Goal: Task Accomplishment & Management: Use online tool/utility

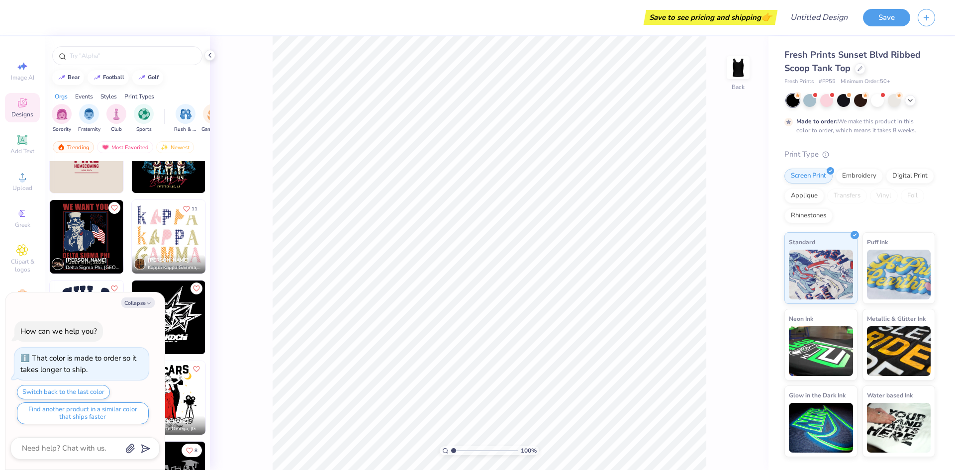
scroll to position [2736, 0]
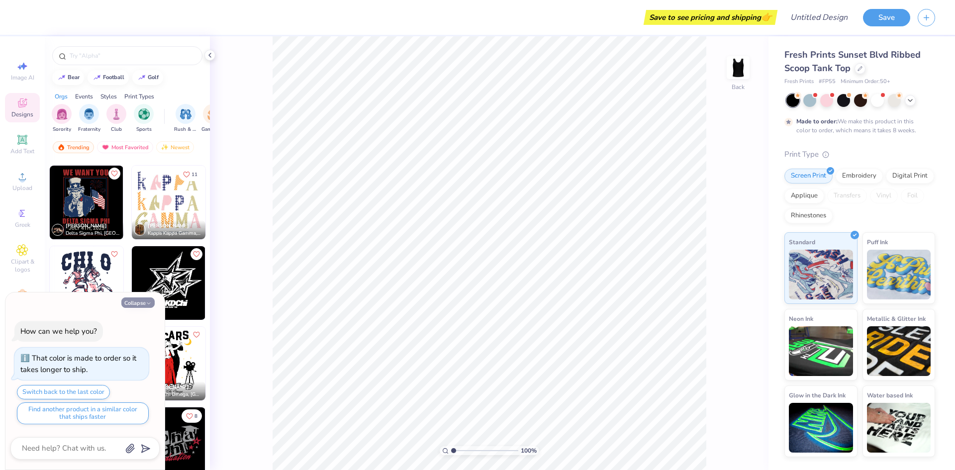
click at [149, 303] on icon "button" at bounding box center [149, 303] width 6 height 6
type textarea "x"
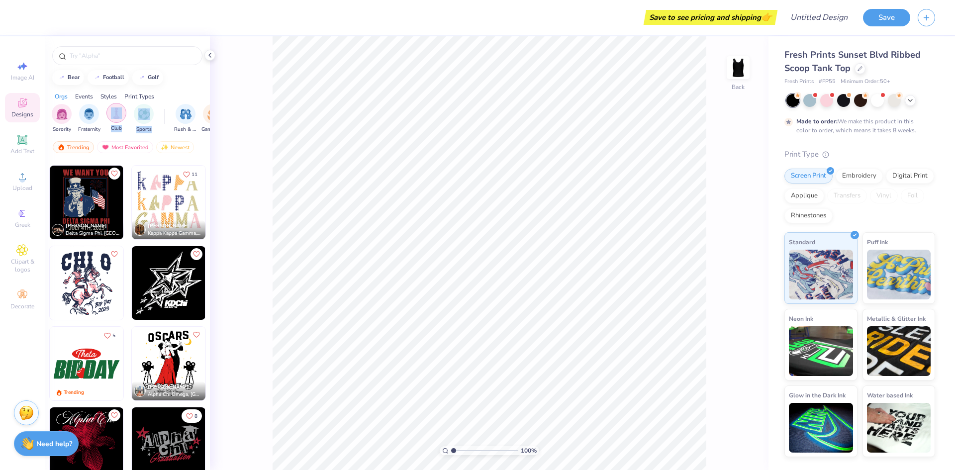
drag, startPoint x: 148, startPoint y: 119, endPoint x: 159, endPoint y: 111, distance: 13.5
click at [122, 115] on div "Sorority Fraternity Club Sports Rush & Bid Game Day Parent's Weekend PR & Gener…" at bounding box center [127, 119] width 165 height 37
click at [178, 87] on div "Orgs Events Styles Print Types" at bounding box center [127, 94] width 165 height 14
click at [27, 260] on span "Clipart & logos" at bounding box center [22, 266] width 35 height 16
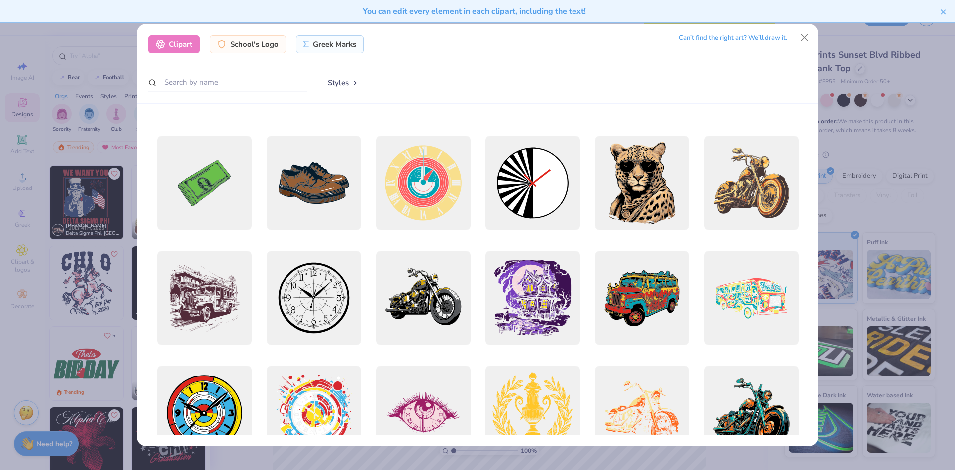
scroll to position [0, 0]
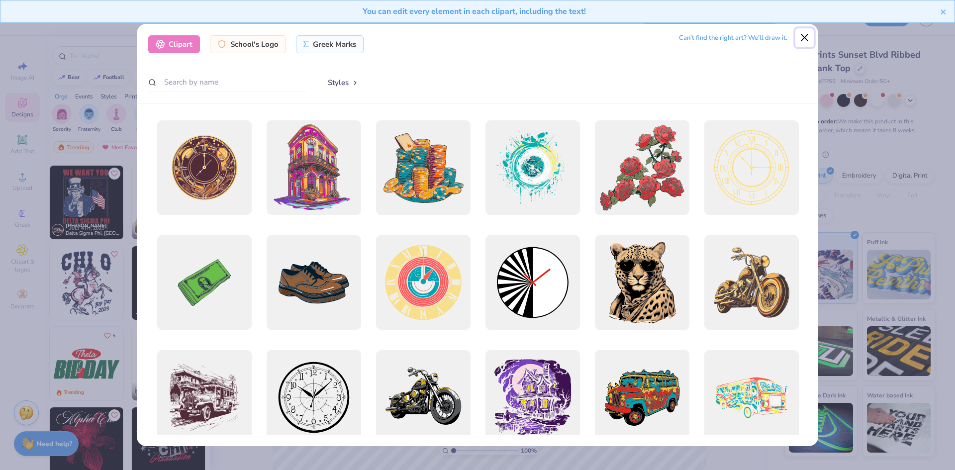
drag, startPoint x: 801, startPoint y: 39, endPoint x: 786, endPoint y: 45, distance: 15.8
click at [798, 38] on button "Close" at bounding box center [804, 37] width 19 height 19
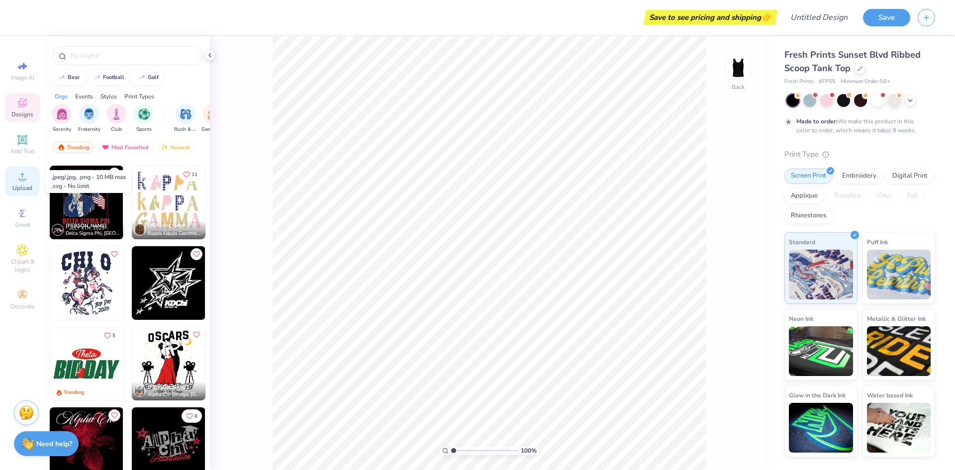
click at [21, 183] on div "Upload" at bounding box center [22, 181] width 35 height 29
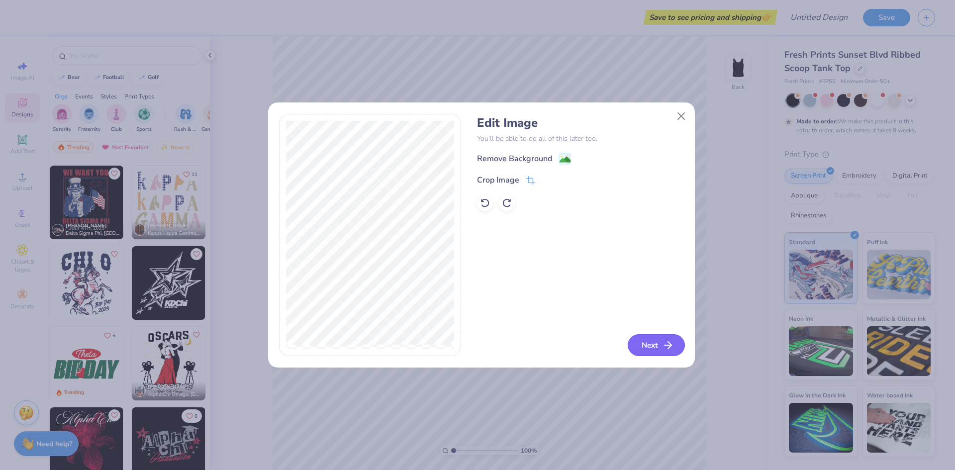
click at [649, 345] on button "Next" at bounding box center [656, 345] width 57 height 22
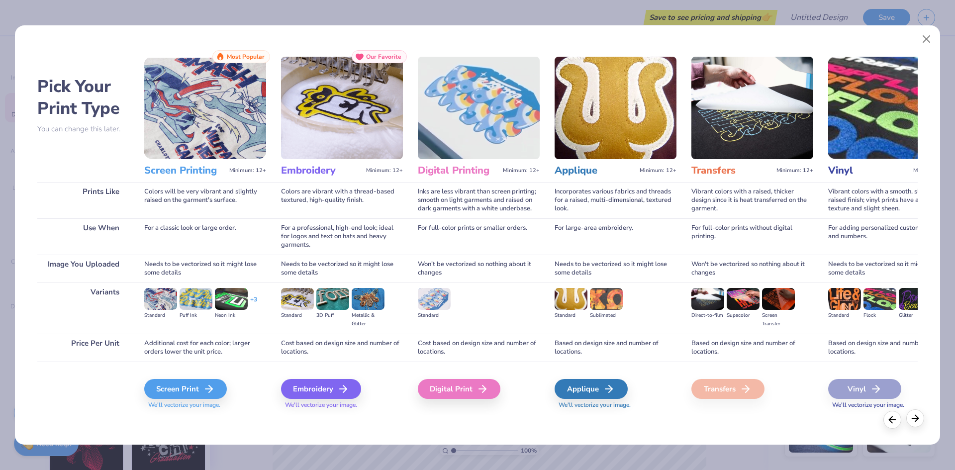
click at [914, 418] on icon at bounding box center [915, 418] width 11 height 11
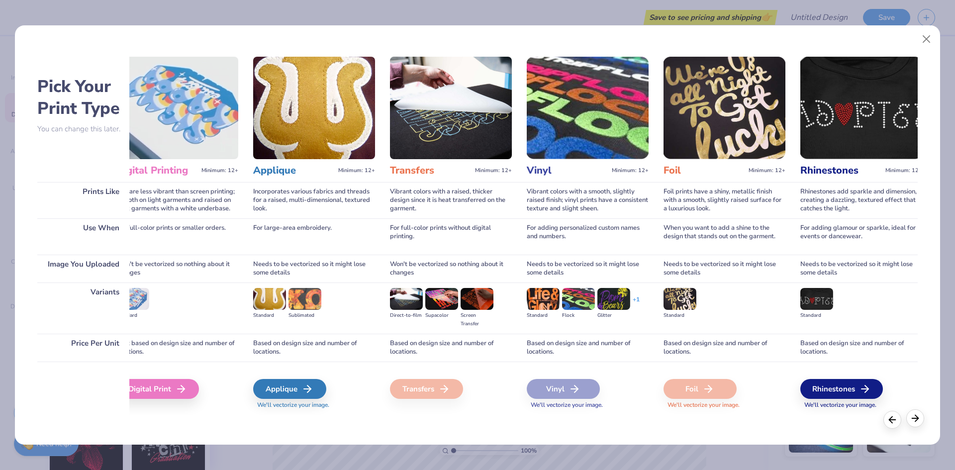
scroll to position [0, 321]
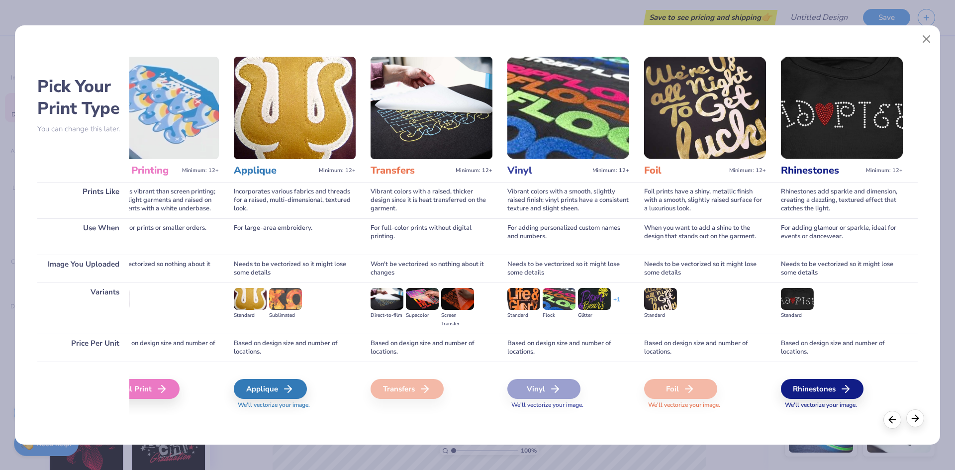
click at [916, 419] on icon at bounding box center [915, 418] width 11 height 11
click at [893, 419] on icon at bounding box center [892, 418] width 11 height 11
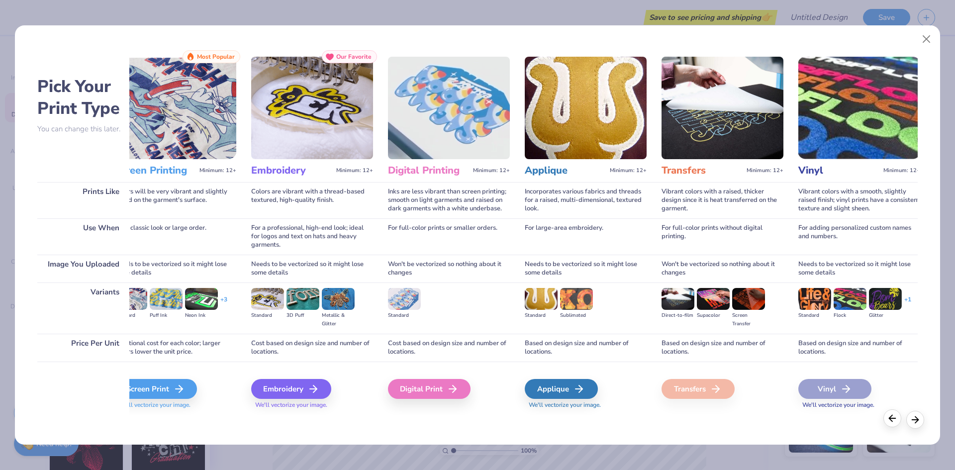
scroll to position [0, 0]
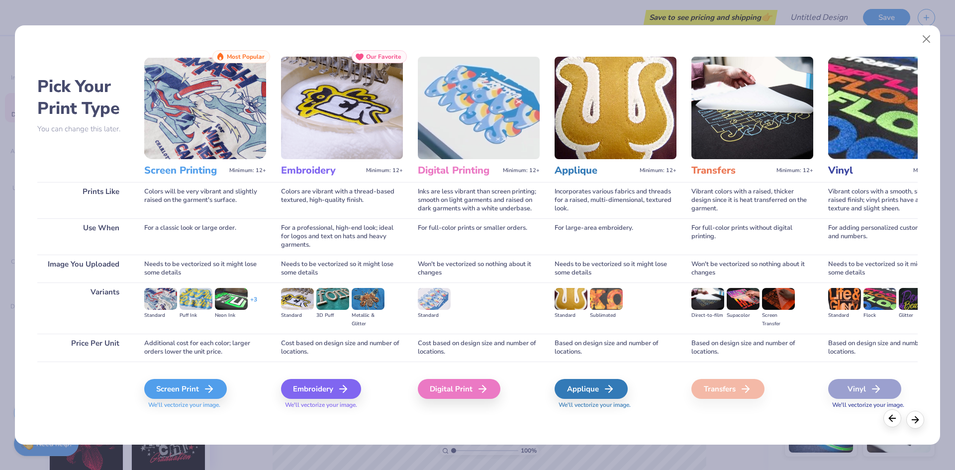
click at [893, 419] on icon at bounding box center [892, 418] width 11 height 11
click at [191, 384] on div "Screen Print" at bounding box center [187, 389] width 83 height 20
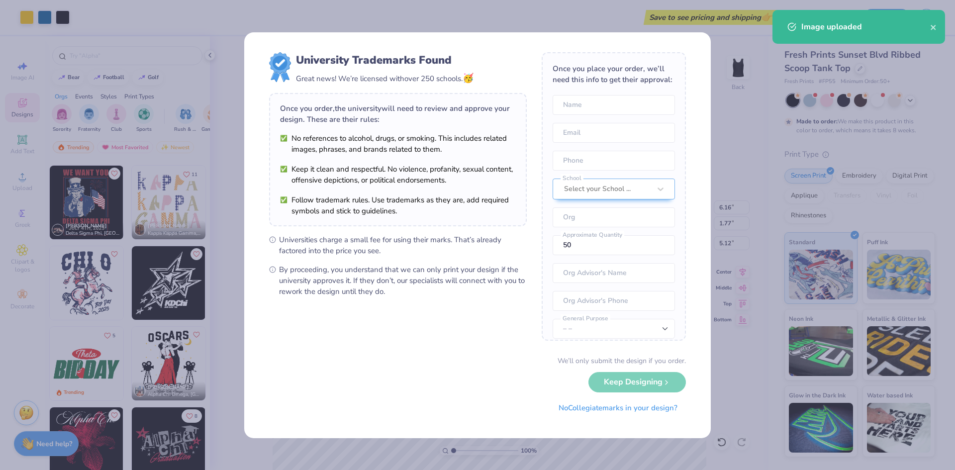
click at [453, 319] on form "University Trademarks Found Great news! We’re licensed with over 250 schools. 🥳…" at bounding box center [477, 235] width 417 height 366
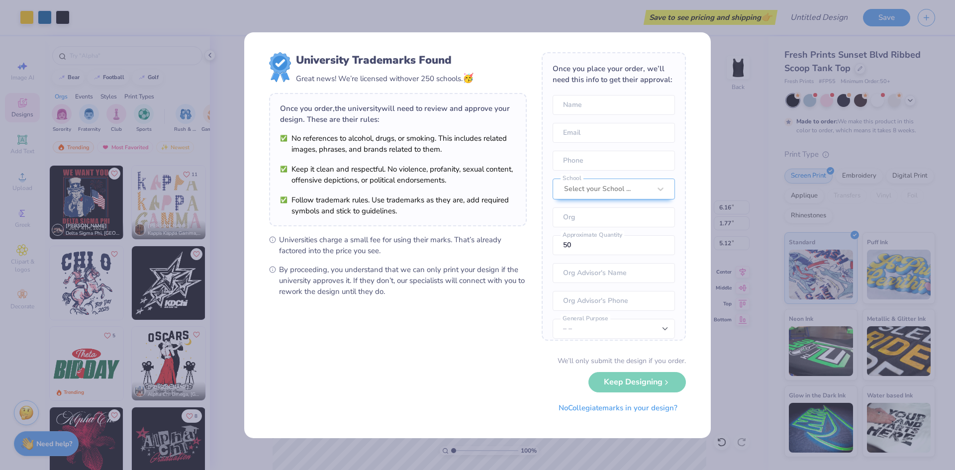
click at [625, 384] on div "We’ll only submit the design if you order. Keep Designing No Collegiate marks i…" at bounding box center [477, 387] width 417 height 63
click at [636, 381] on div "We’ll only submit the design if you order. Keep Designing No Collegiate marks i…" at bounding box center [477, 387] width 417 height 63
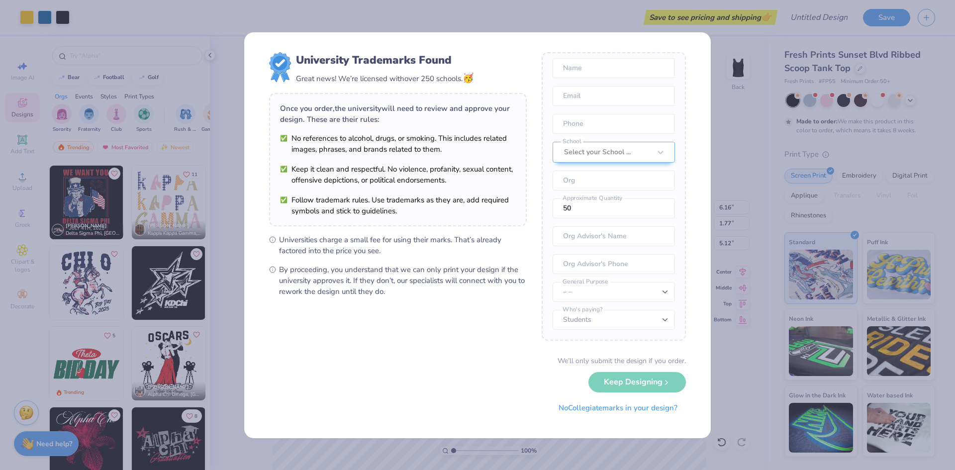
click at [608, 380] on div "We’ll only submit the design if you order. Keep Designing No Collegiate marks i…" at bounding box center [477, 387] width 417 height 63
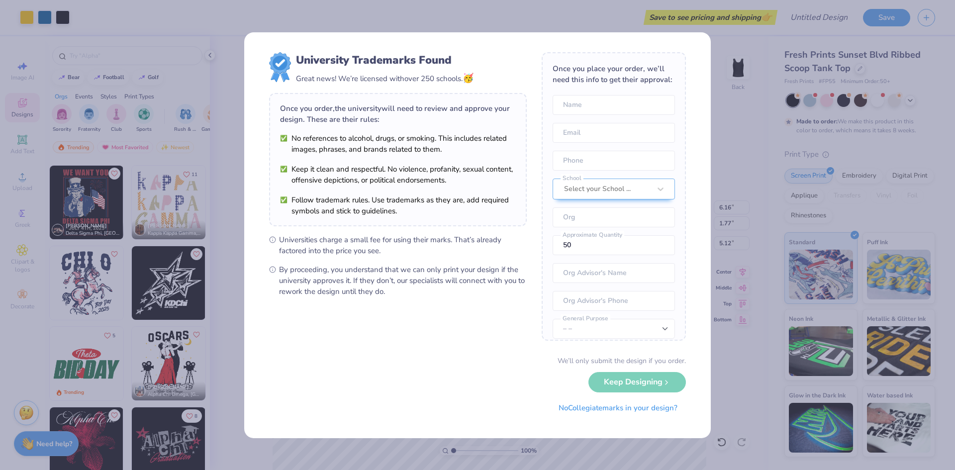
click at [609, 389] on div "We’ll only submit the design if you order. Keep Designing No Collegiate marks i…" at bounding box center [477, 387] width 417 height 63
click at [590, 404] on button "No Collegiate marks in your design?" at bounding box center [618, 405] width 136 height 20
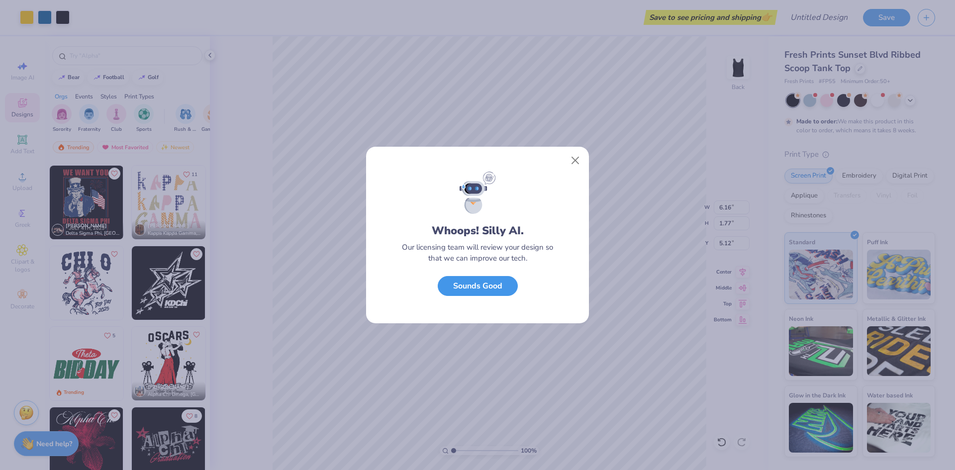
click at [495, 290] on button "Sounds Good" at bounding box center [478, 286] width 80 height 20
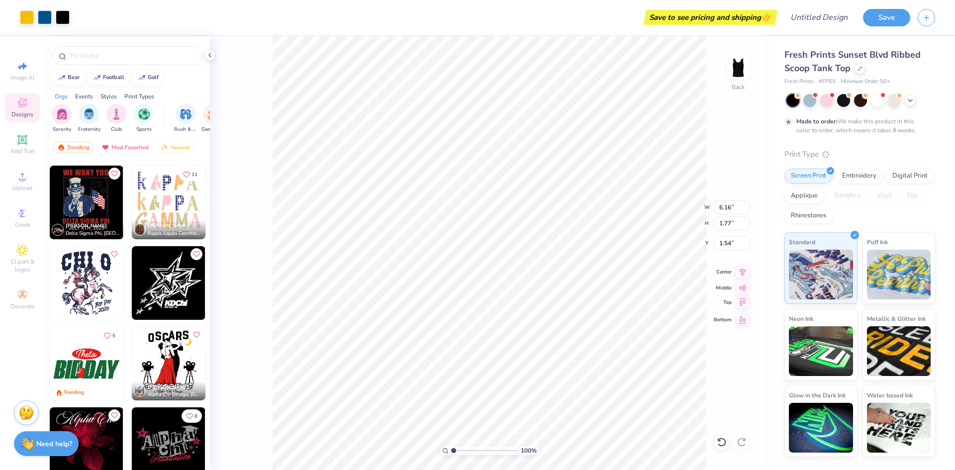
click at [745, 303] on icon at bounding box center [743, 301] width 8 height 7
type input "1.64"
type input "1.57"
type input "3.23"
type input "0.93"
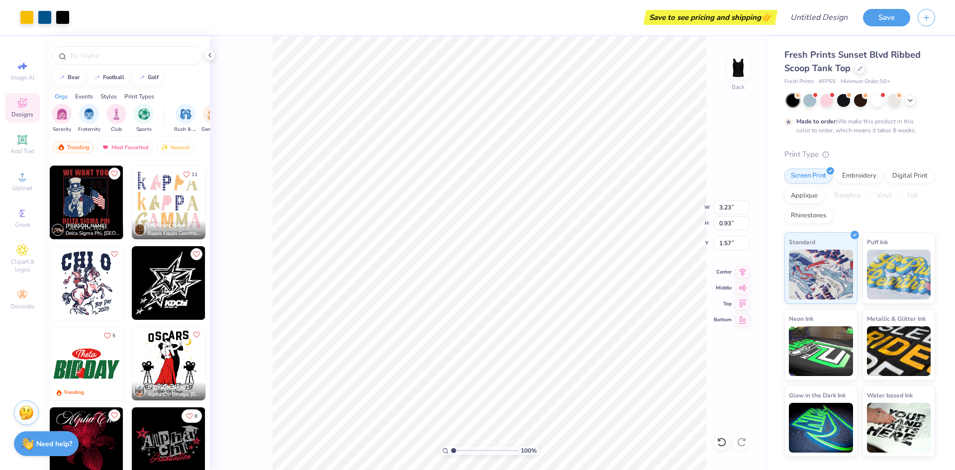
type input "0.98"
type input "3.70"
type input "1.06"
type input "1.52"
click at [24, 70] on icon at bounding box center [22, 66] width 12 height 12
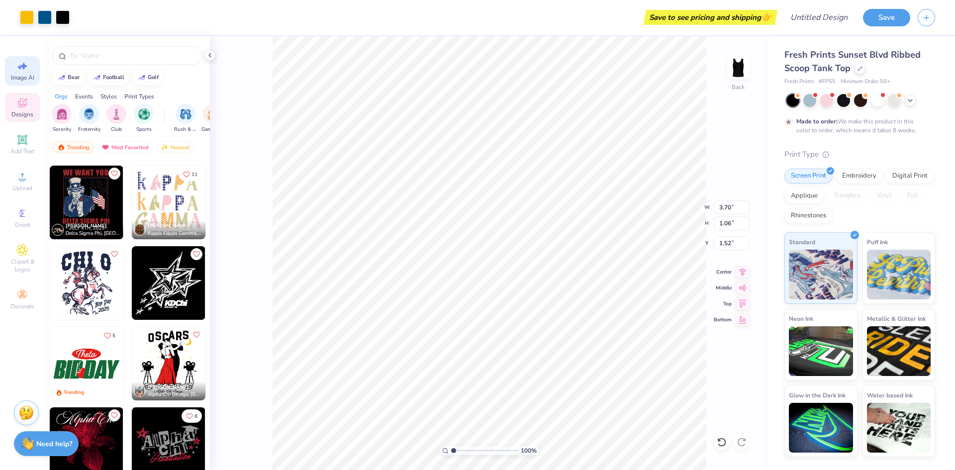
select select "4"
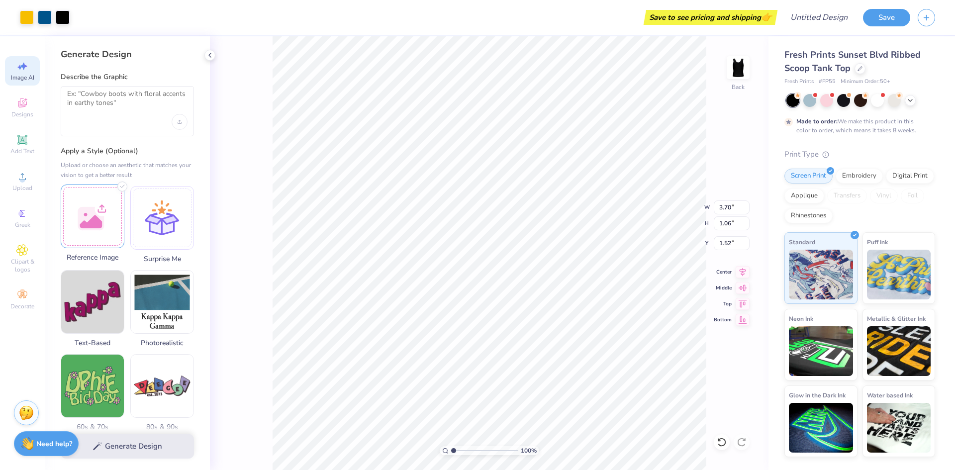
click at [95, 220] on div at bounding box center [93, 217] width 64 height 64
click at [24, 179] on circle at bounding box center [21, 179] width 5 height 5
click at [105, 223] on img at bounding box center [92, 216] width 63 height 63
click at [102, 220] on img at bounding box center [92, 216] width 63 height 63
click at [85, 218] on img at bounding box center [92, 216] width 63 height 63
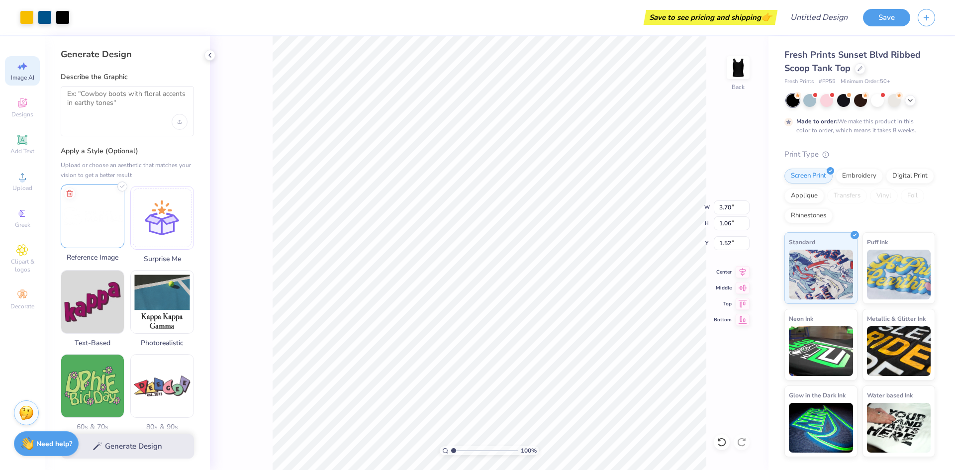
click at [95, 209] on img at bounding box center [92, 216] width 63 height 63
drag, startPoint x: 90, startPoint y: 216, endPoint x: 85, endPoint y: 209, distance: 8.6
click at [85, 209] on img at bounding box center [92, 216] width 63 height 63
click at [86, 213] on img at bounding box center [92, 216] width 63 height 63
click at [129, 96] on textarea at bounding box center [127, 102] width 120 height 25
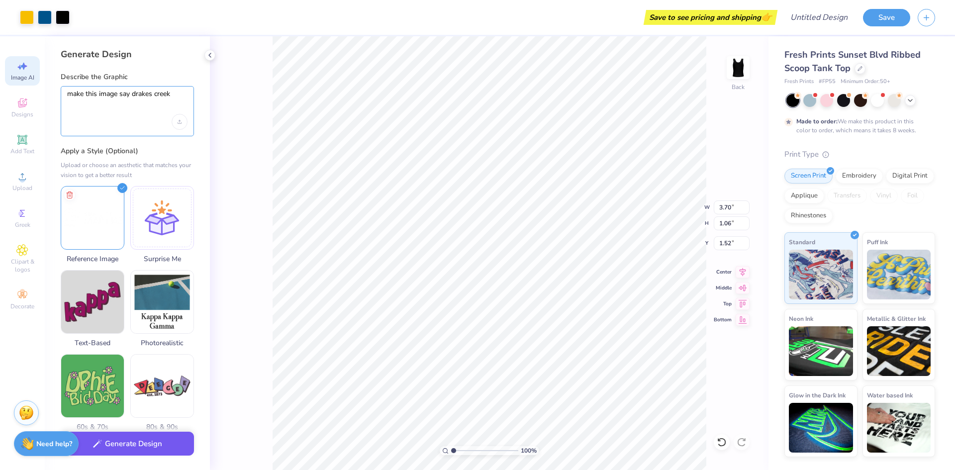
type textarea "make this image say drakes creek"
click at [111, 449] on button "Generate Design" at bounding box center [127, 444] width 133 height 24
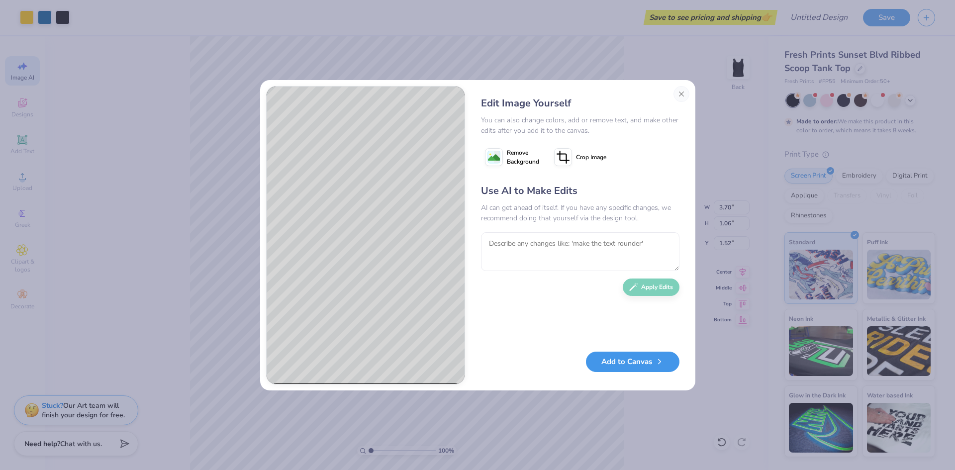
click at [639, 362] on button "Add to Canvas" at bounding box center [633, 362] width 94 height 20
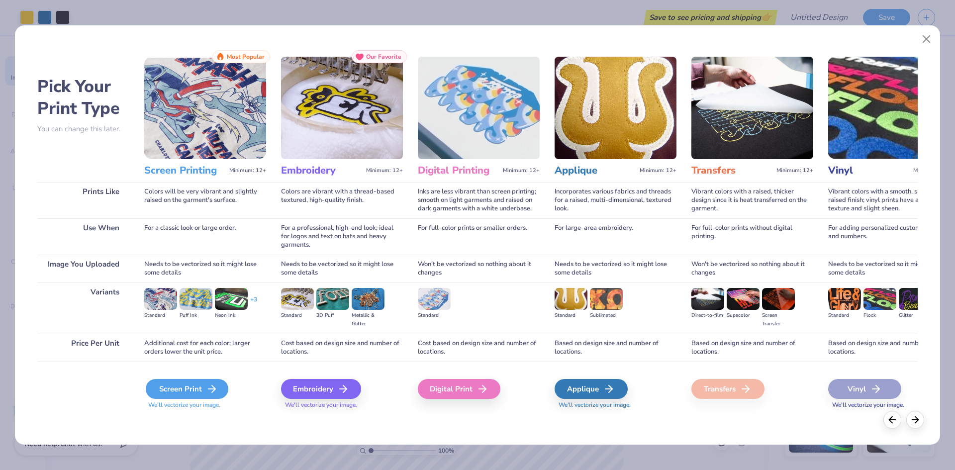
click at [192, 391] on div "Screen Print" at bounding box center [187, 389] width 83 height 20
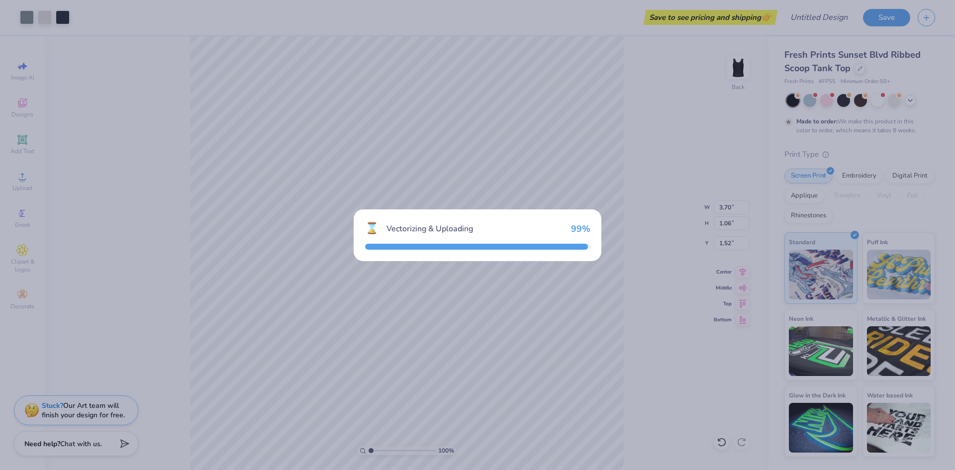
type input "8.95"
type input "5.96"
type input "3.02"
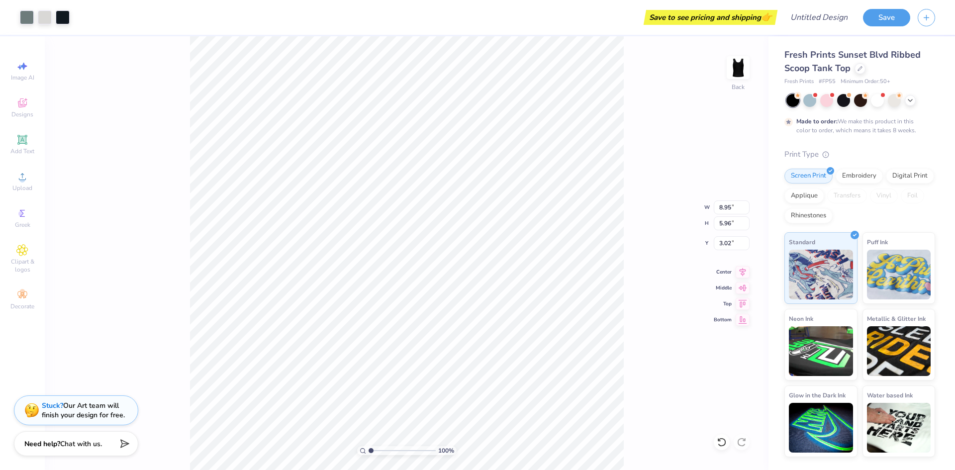
type input "3.10"
type input "2.06"
type input "3.11"
type input "4.81"
type input "3.21"
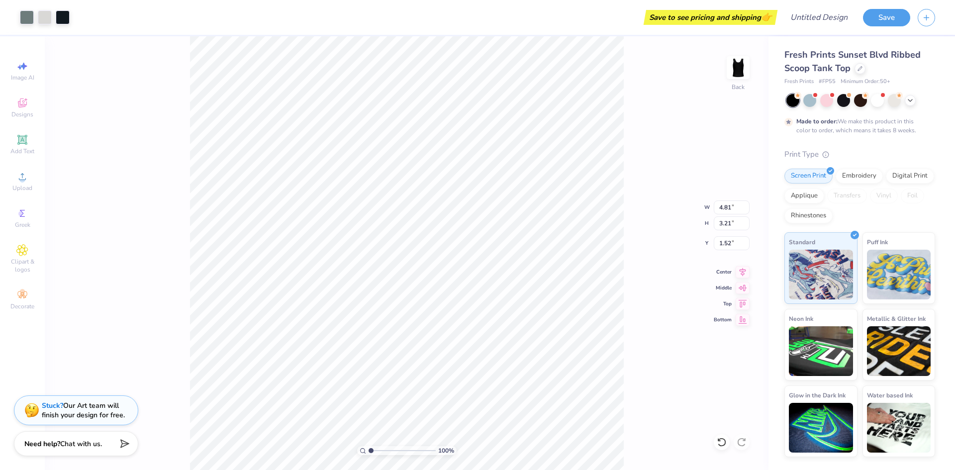
type input "3.81"
type input "3.70"
type input "1.06"
type input "1.52"
click at [452, 221] on li "Cut" at bounding box center [477, 225] width 78 height 20
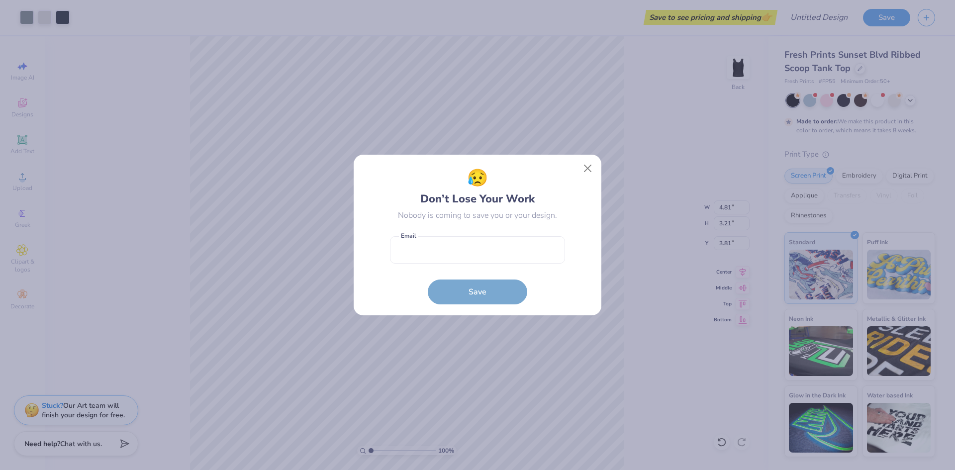
click at [418, 263] on body "Art colors Save to see pricing and shipping 👉 Design Title Save Image AI Design…" at bounding box center [477, 235] width 955 height 470
type input "1.47"
click at [590, 169] on button "Close" at bounding box center [588, 168] width 19 height 19
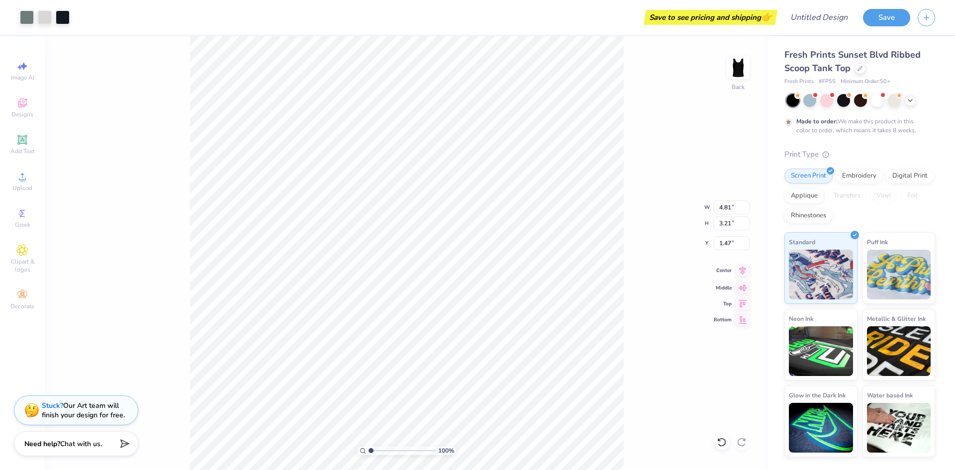
click at [739, 271] on icon at bounding box center [743, 271] width 14 height 12
click at [14, 145] on div "Add Text" at bounding box center [22, 144] width 35 height 29
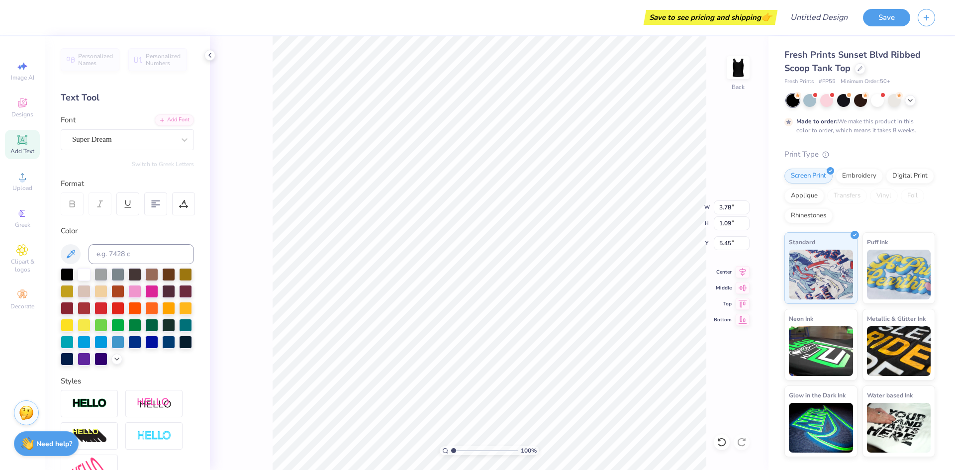
type input "6.70"
click at [517, 222] on li "Cut" at bounding box center [531, 225] width 78 height 20
click at [23, 249] on icon at bounding box center [22, 250] width 5 height 5
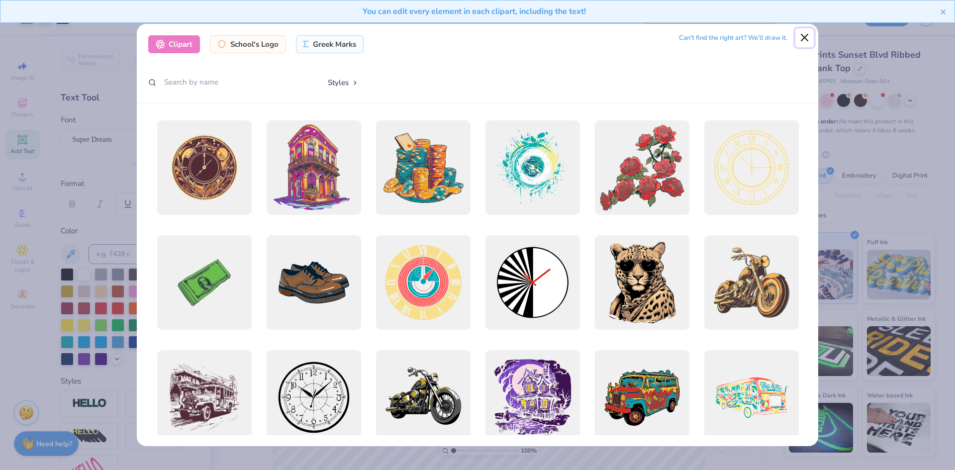
click at [799, 39] on button "Close" at bounding box center [804, 37] width 19 height 19
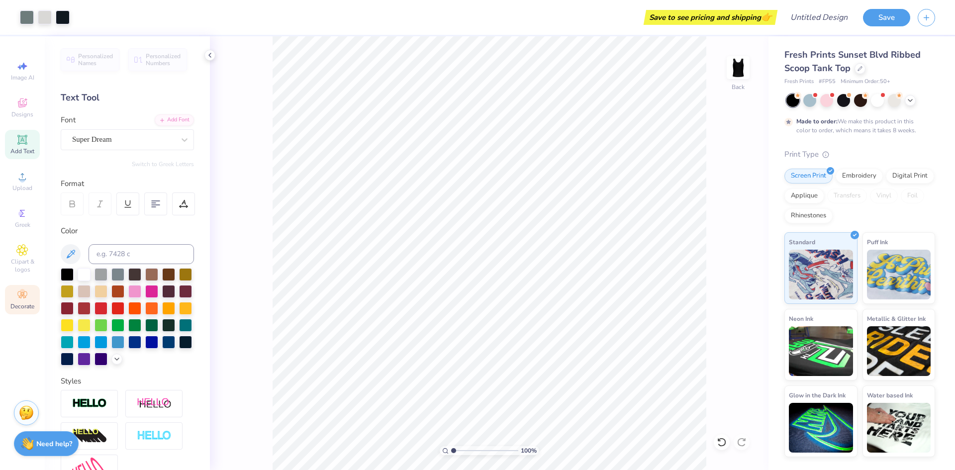
click at [13, 298] on div "Decorate" at bounding box center [22, 299] width 35 height 29
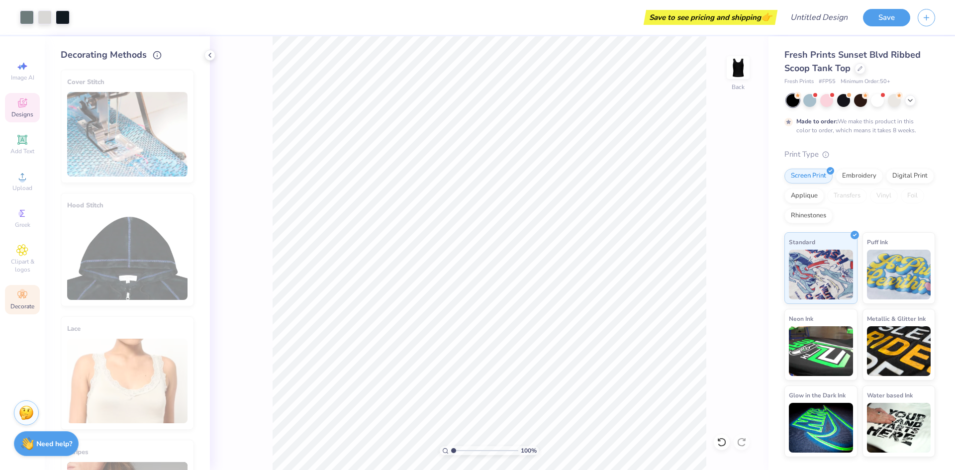
click at [21, 107] on icon at bounding box center [22, 103] width 12 height 12
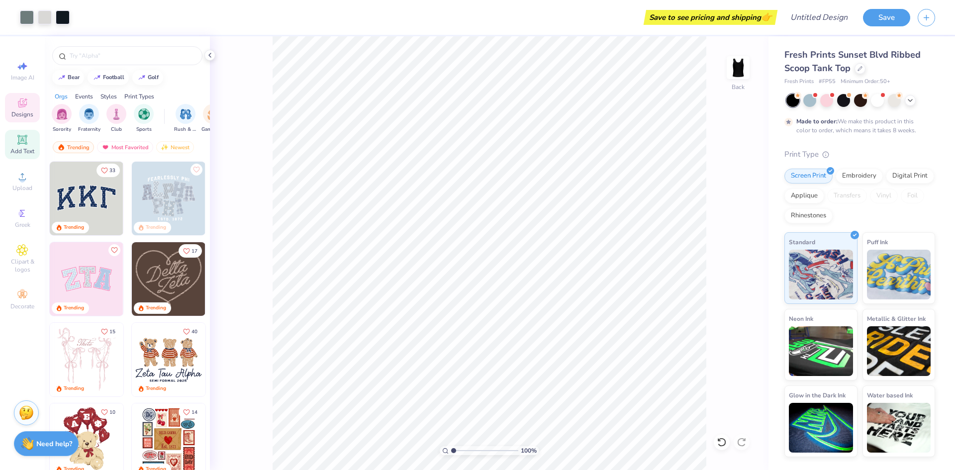
click at [20, 142] on icon at bounding box center [21, 139] width 7 height 7
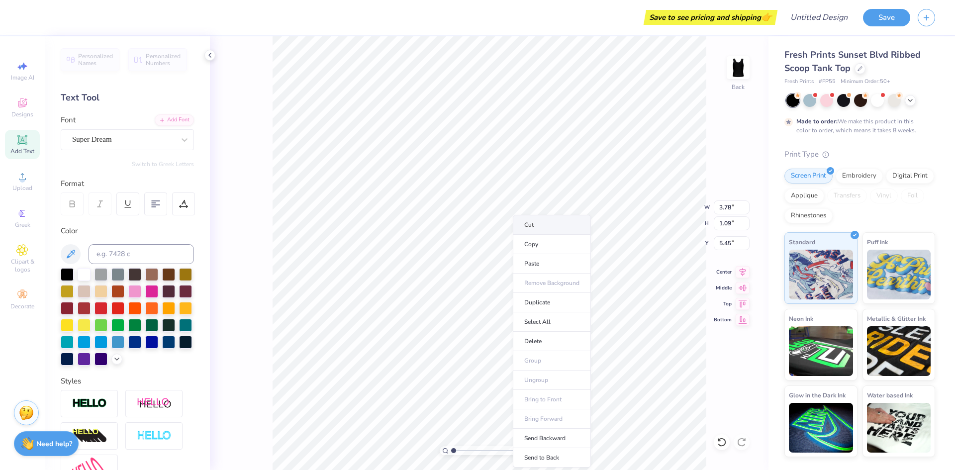
click at [540, 231] on li "Cut" at bounding box center [552, 225] width 78 height 20
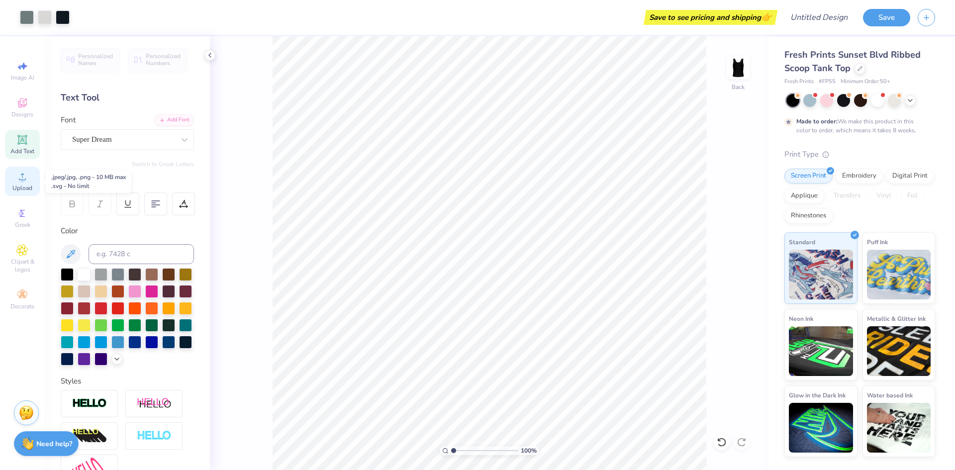
click at [22, 182] on circle at bounding box center [21, 179] width 5 height 5
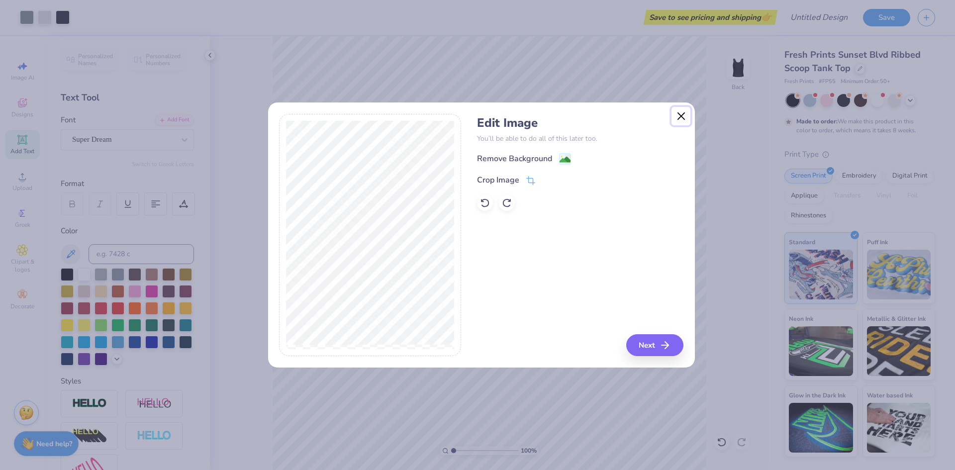
click at [682, 116] on button "Close" at bounding box center [681, 116] width 19 height 19
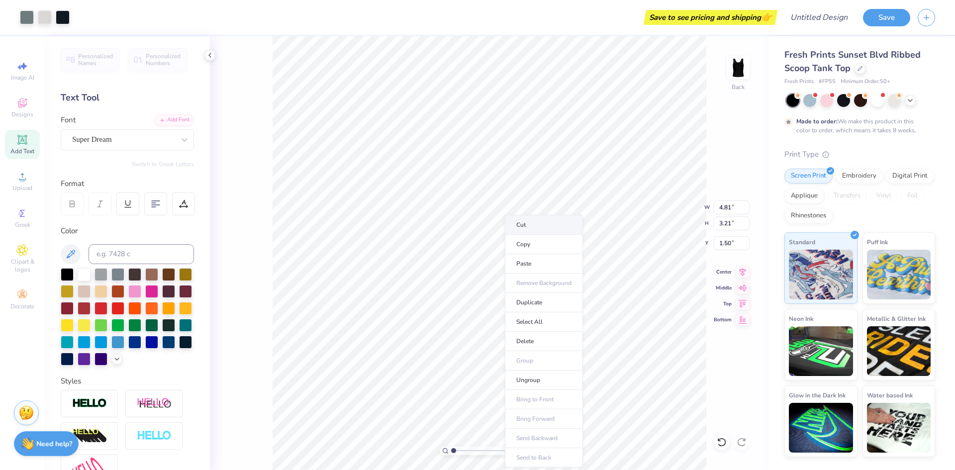
click at [532, 223] on li "Cut" at bounding box center [544, 225] width 78 height 20
click at [22, 67] on icon at bounding box center [23, 66] width 7 height 7
select select "4"
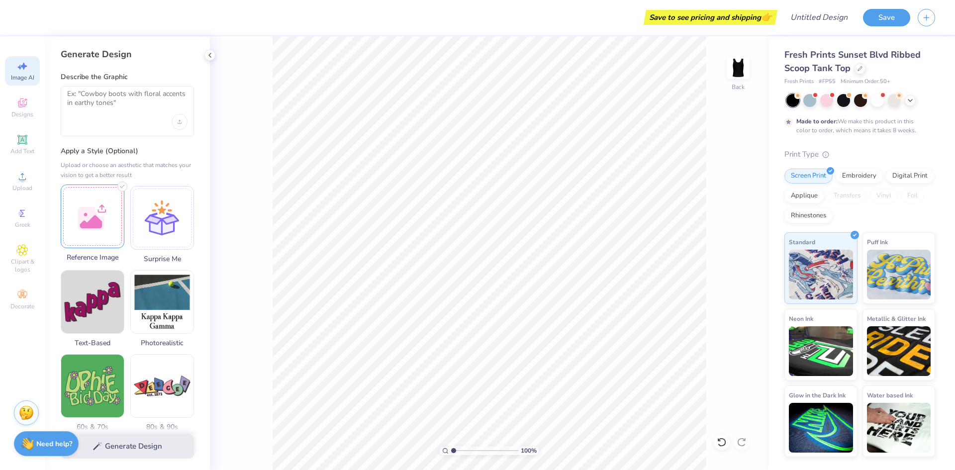
click at [86, 216] on div at bounding box center [93, 217] width 64 height 64
click at [114, 105] on textarea at bounding box center [127, 102] width 120 height 25
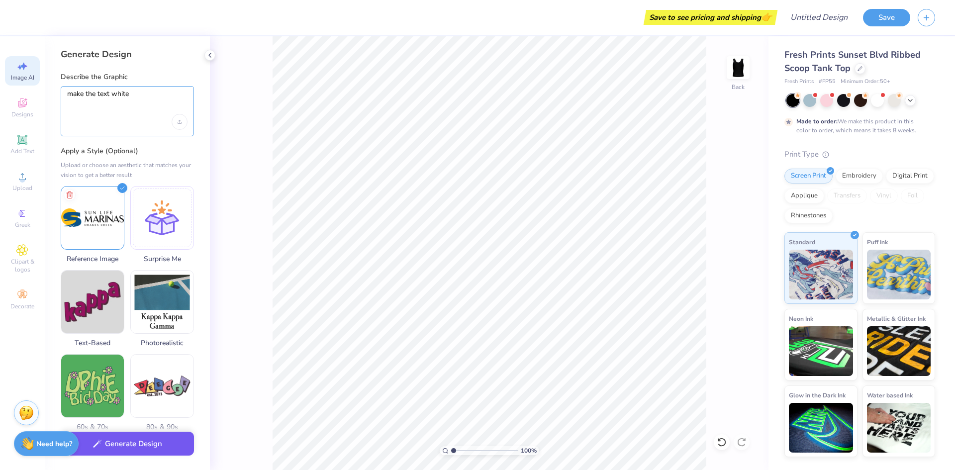
type textarea "make the text white"
click at [173, 442] on button "Generate Design" at bounding box center [127, 444] width 133 height 24
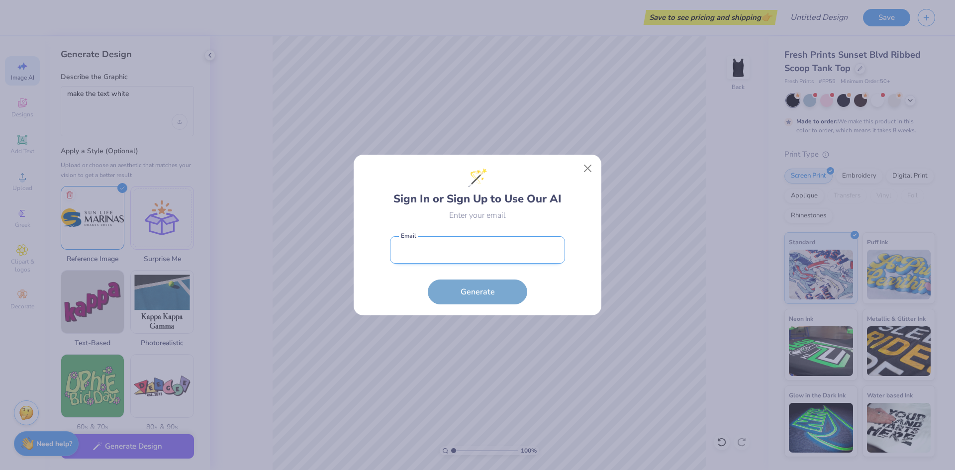
click at [445, 253] on input "email" at bounding box center [477, 249] width 175 height 27
type input "[EMAIL_ADDRESS][DOMAIN_NAME]"
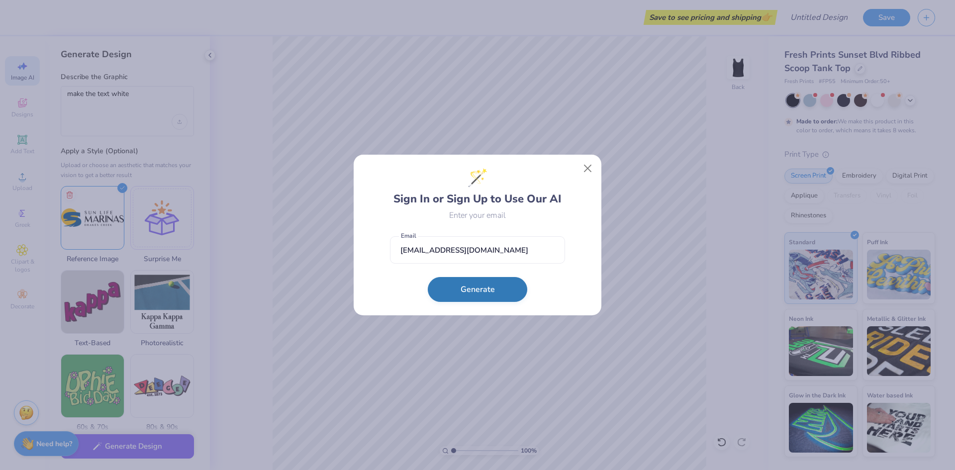
click at [454, 294] on button "Generate" at bounding box center [477, 289] width 99 height 25
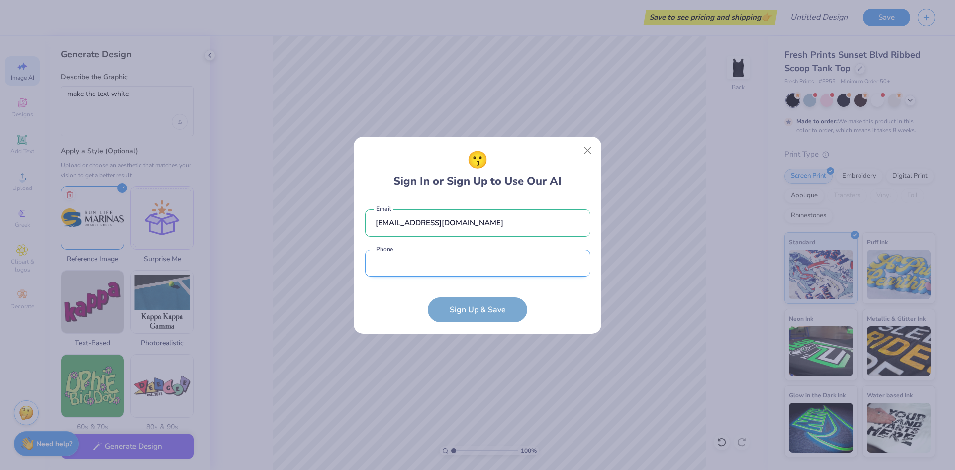
click at [450, 269] on input "tel" at bounding box center [477, 263] width 225 height 27
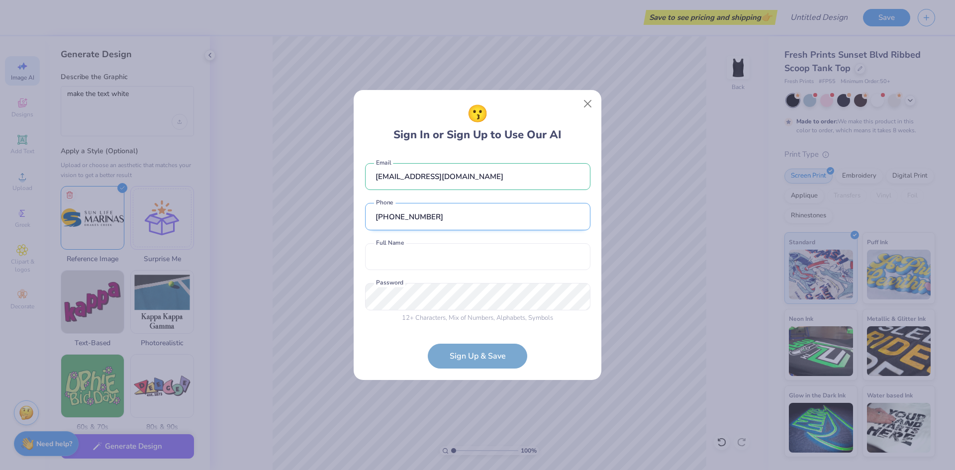
type input "[PHONE_NUMBER]"
click at [450, 269] on input "text" at bounding box center [477, 256] width 225 height 27
type input "[PERSON_NAME]"
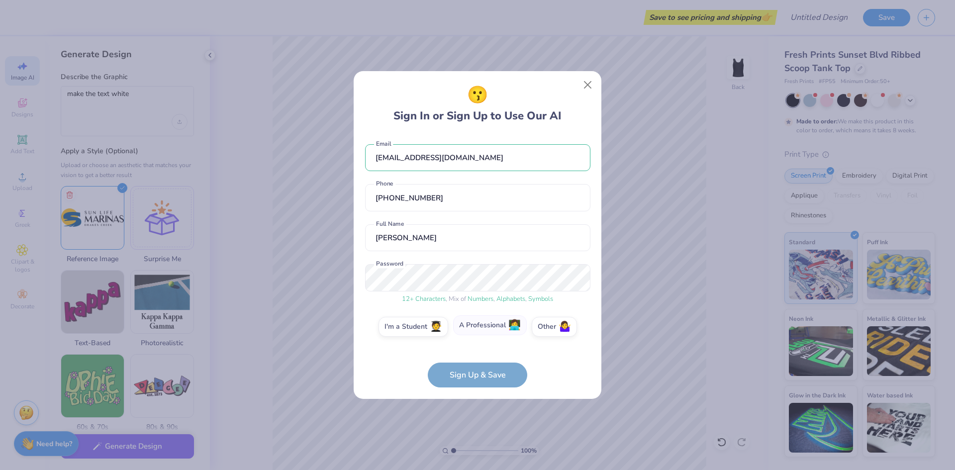
click at [461, 330] on label "A Professional 👩‍💻" at bounding box center [490, 325] width 74 height 20
click at [475, 330] on input "A Professional 👩‍💻" at bounding box center [478, 329] width 6 height 6
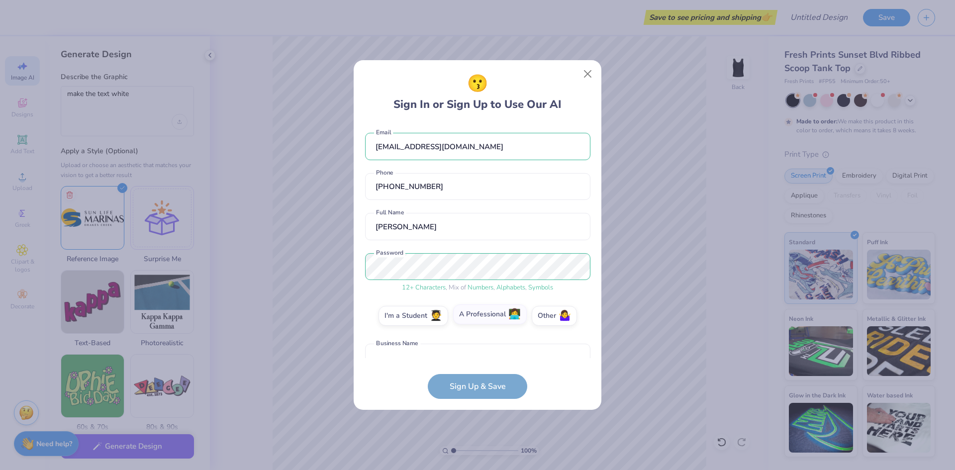
scroll to position [58, 0]
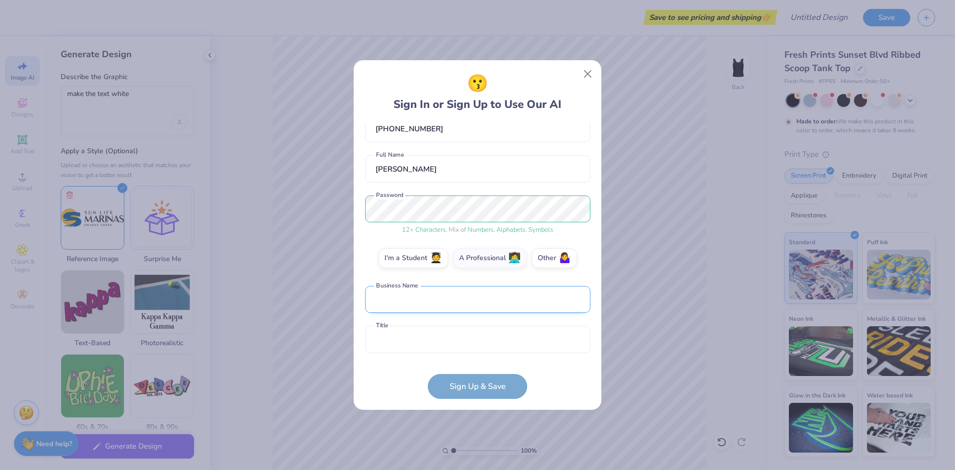
click at [414, 302] on input "text" at bounding box center [477, 299] width 225 height 27
type input "[GEOGRAPHIC_DATA]"
click at [432, 343] on input "text" at bounding box center [477, 339] width 225 height 27
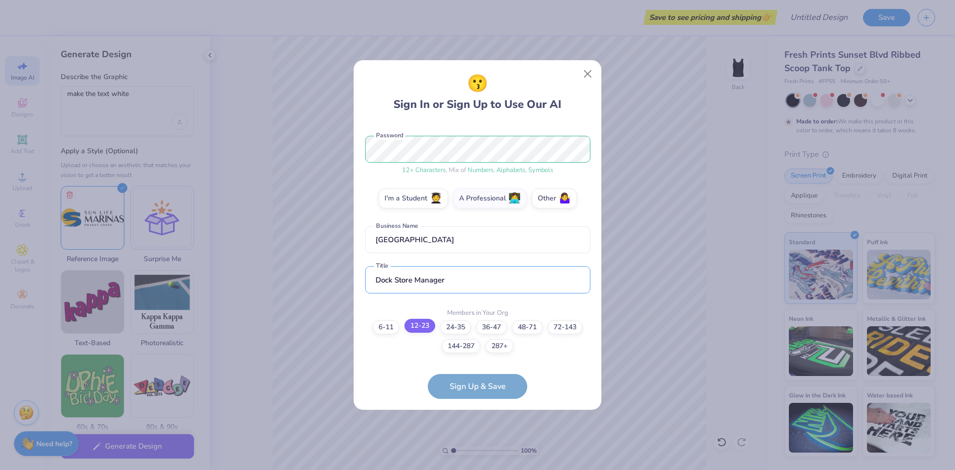
type input "Dock Store Manager"
click at [424, 331] on label "12-23" at bounding box center [419, 326] width 31 height 14
click at [475, 451] on input "12-23" at bounding box center [478, 454] width 6 height 6
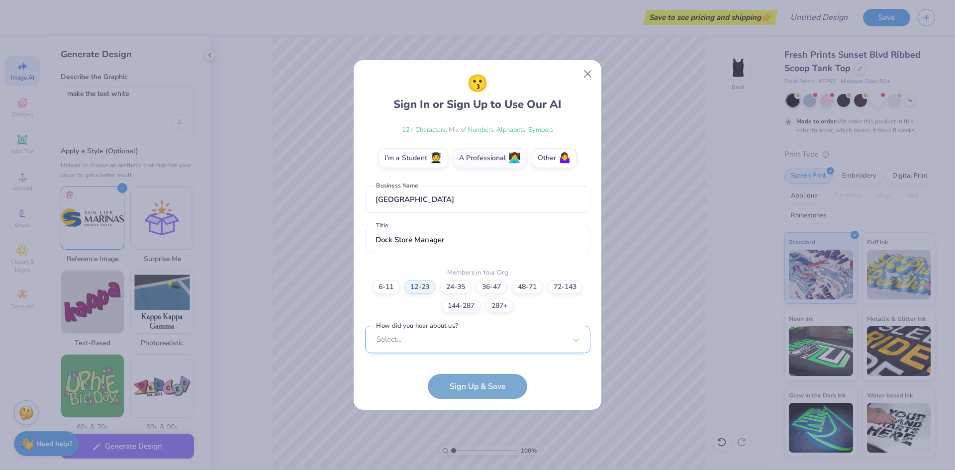
click at [433, 348] on div "Select..." at bounding box center [477, 339] width 225 height 27
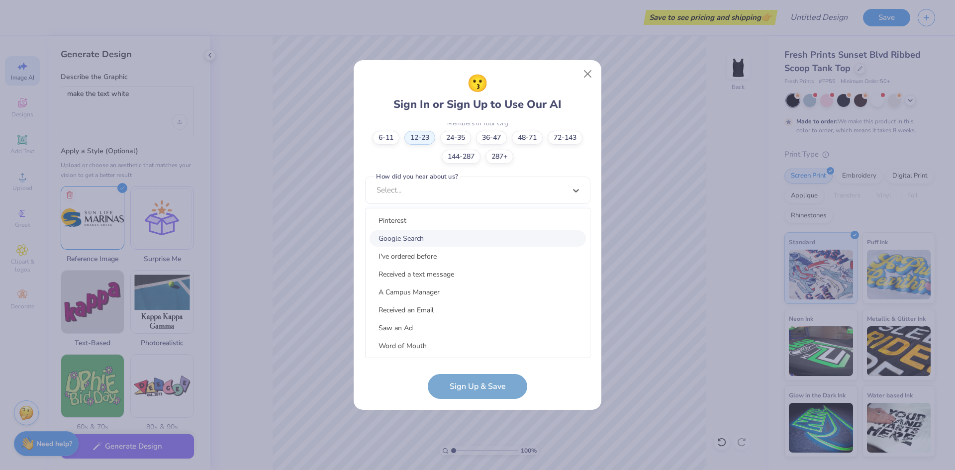
click at [415, 233] on div "Google Search" at bounding box center [478, 238] width 216 height 16
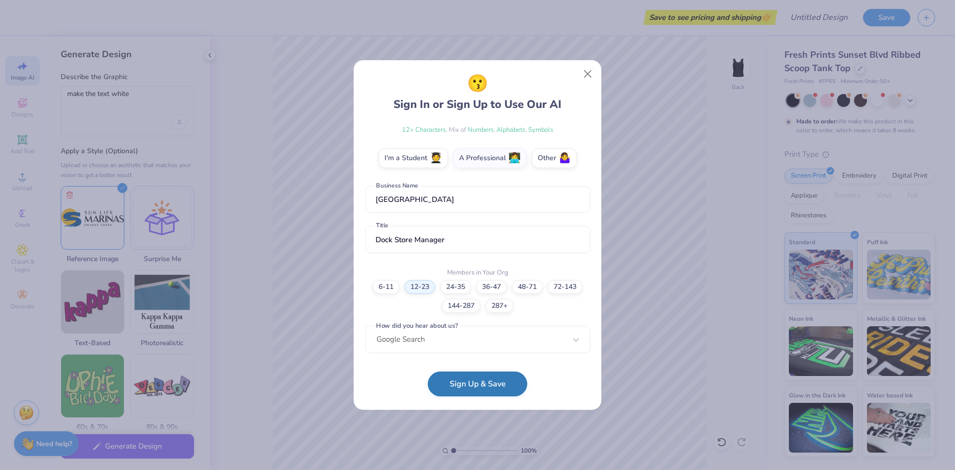
click at [462, 387] on button "Sign Up & Save" at bounding box center [477, 384] width 99 height 25
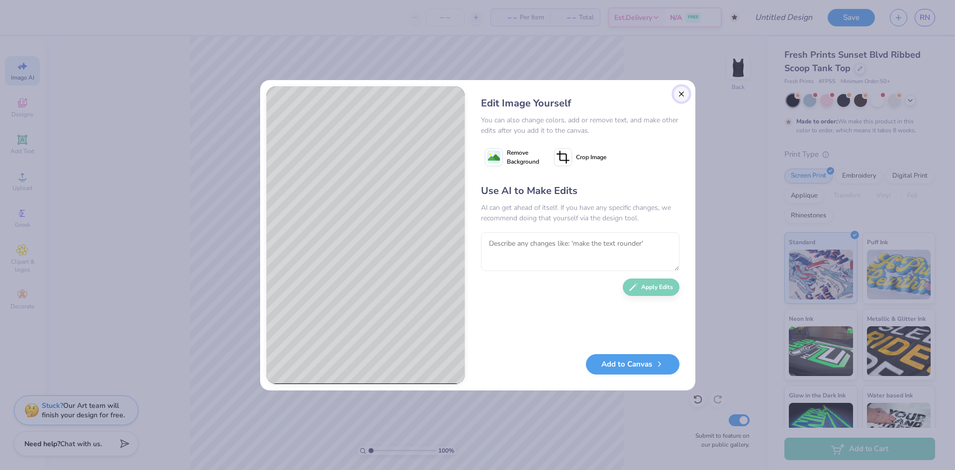
click at [679, 95] on button "Close" at bounding box center [682, 94] width 16 height 16
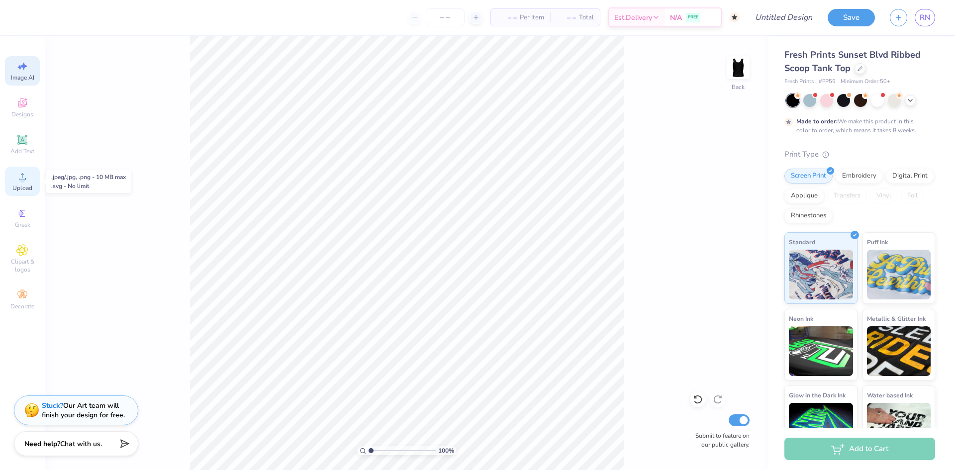
click at [15, 179] on div "Upload" at bounding box center [22, 181] width 35 height 29
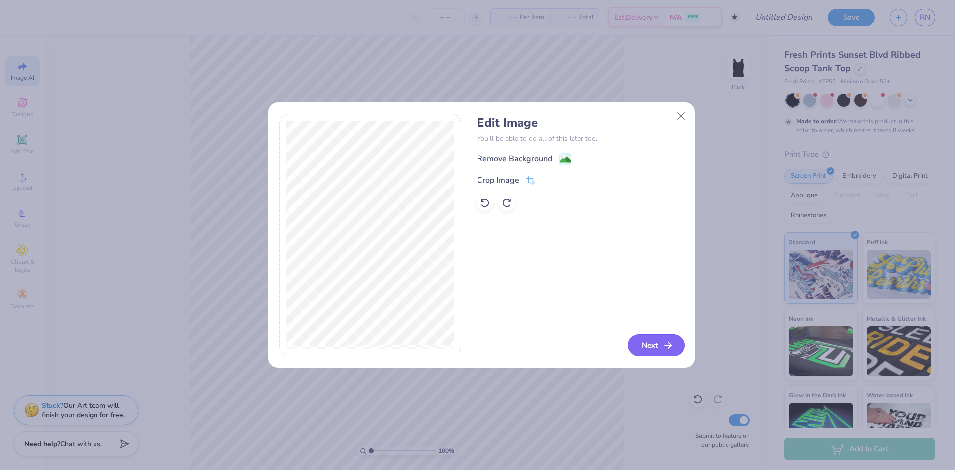
click at [651, 343] on button "Next" at bounding box center [656, 345] width 57 height 22
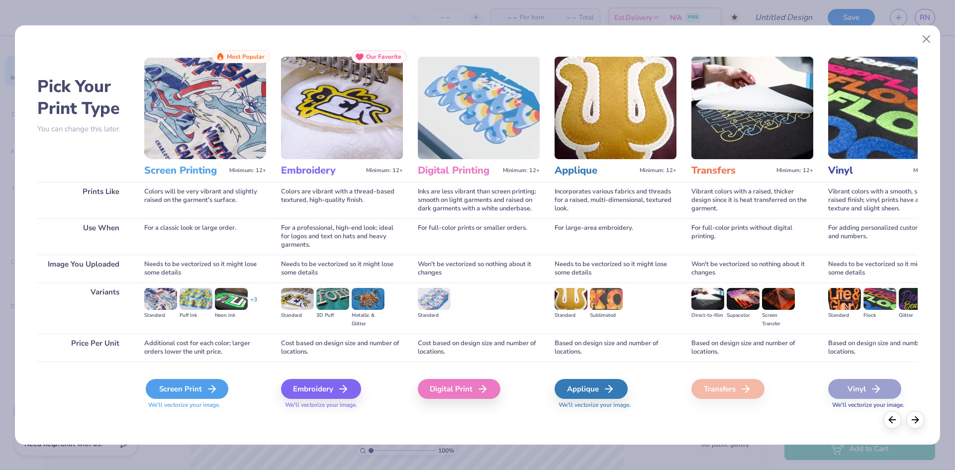
click at [206, 385] on icon at bounding box center [212, 389] width 12 height 12
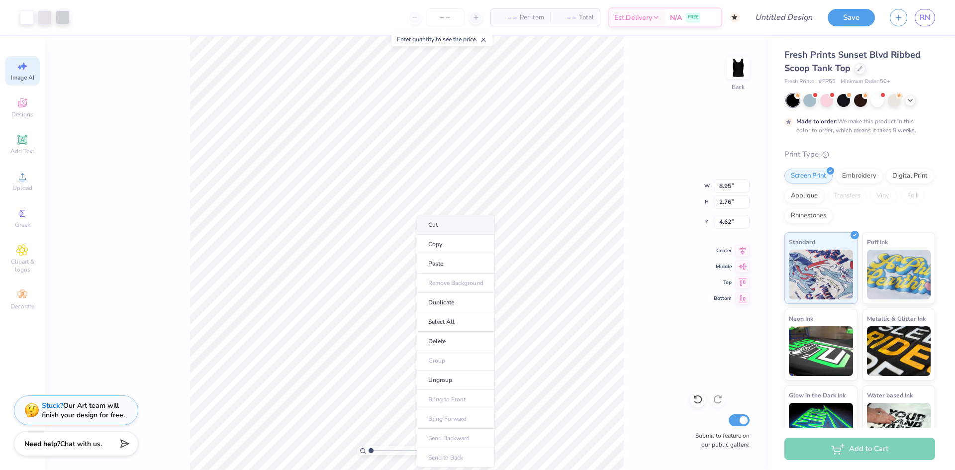
click at [441, 218] on li "Cut" at bounding box center [456, 225] width 78 height 20
click at [22, 180] on icon at bounding box center [22, 176] width 7 height 7
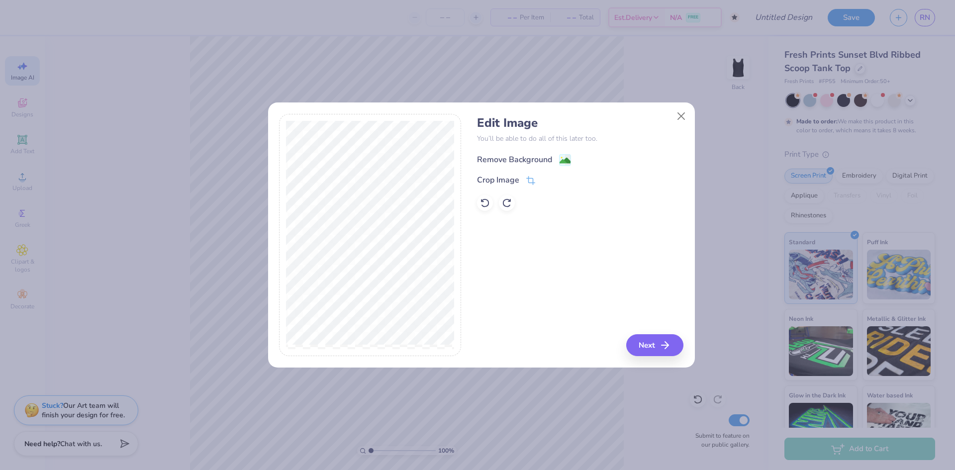
click at [536, 156] on div "Remove Background" at bounding box center [514, 160] width 75 height 12
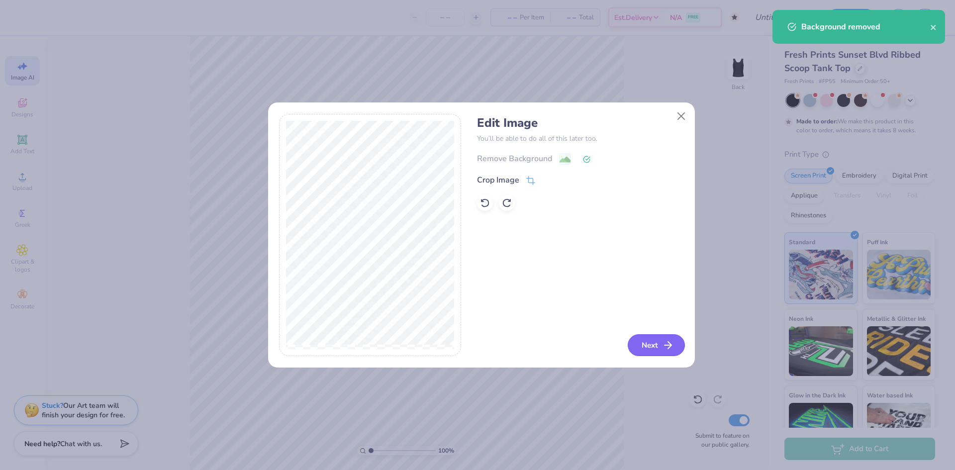
click at [655, 346] on button "Next" at bounding box center [656, 345] width 57 height 22
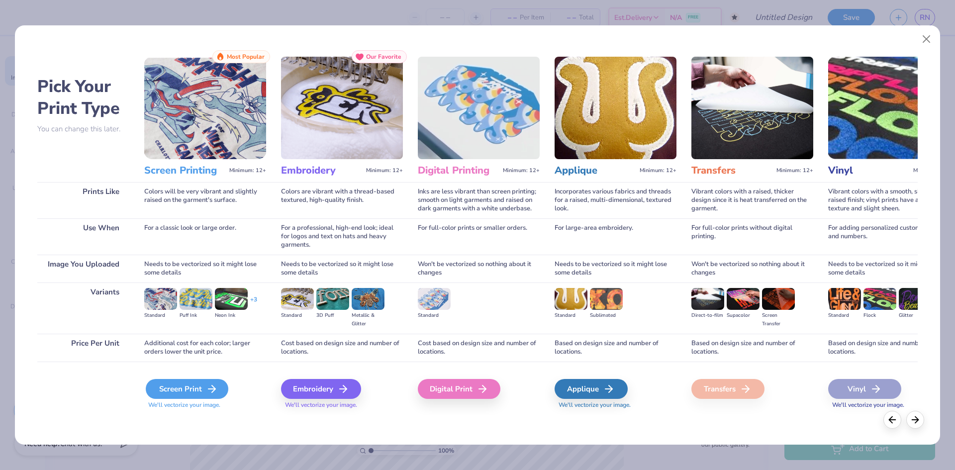
click at [193, 388] on div "Screen Print" at bounding box center [187, 389] width 83 height 20
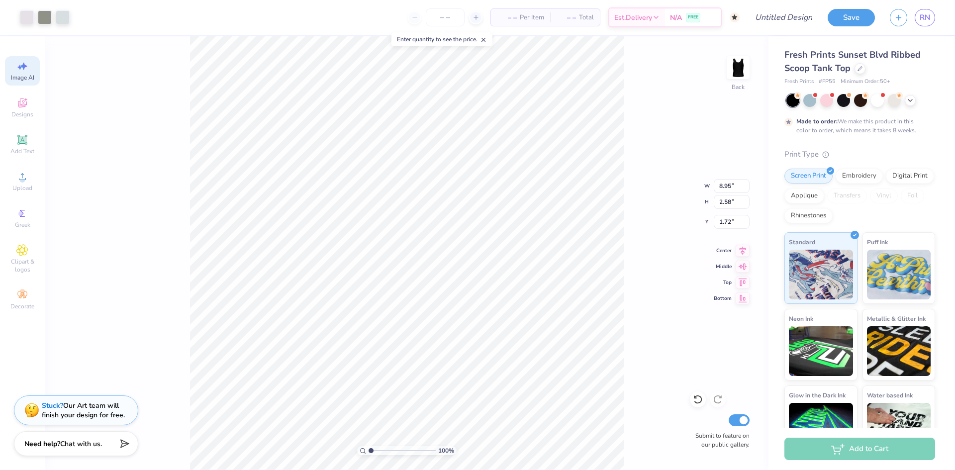
type input "1.72"
click at [424, 227] on li "Cut" at bounding box center [435, 225] width 78 height 20
